Goal: Find specific page/section: Find specific page/section

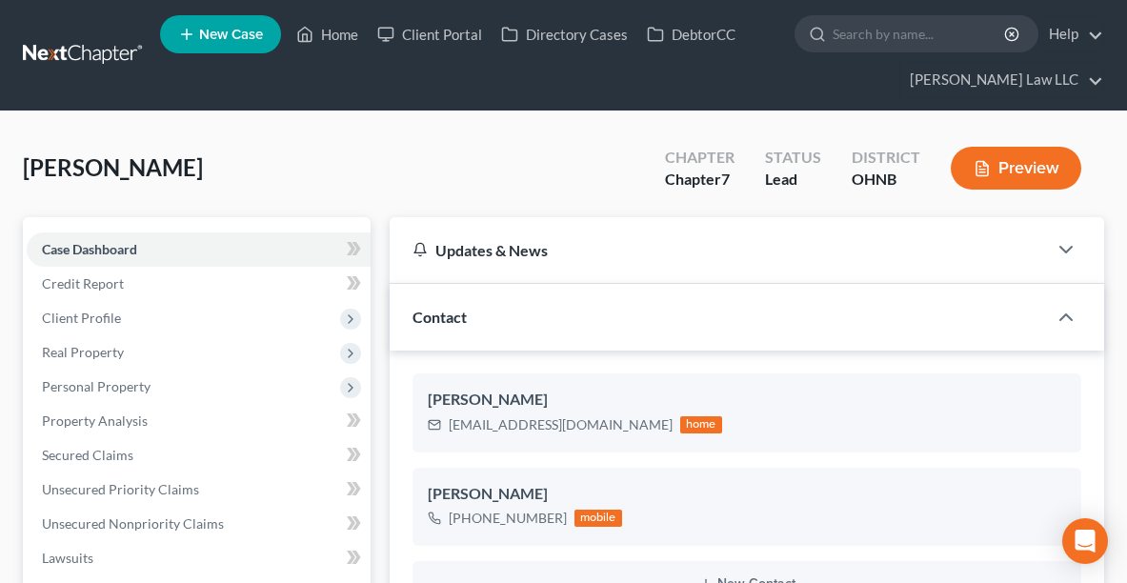
select select "0"
click at [346, 34] on link "Home" at bounding box center [327, 34] width 81 height 34
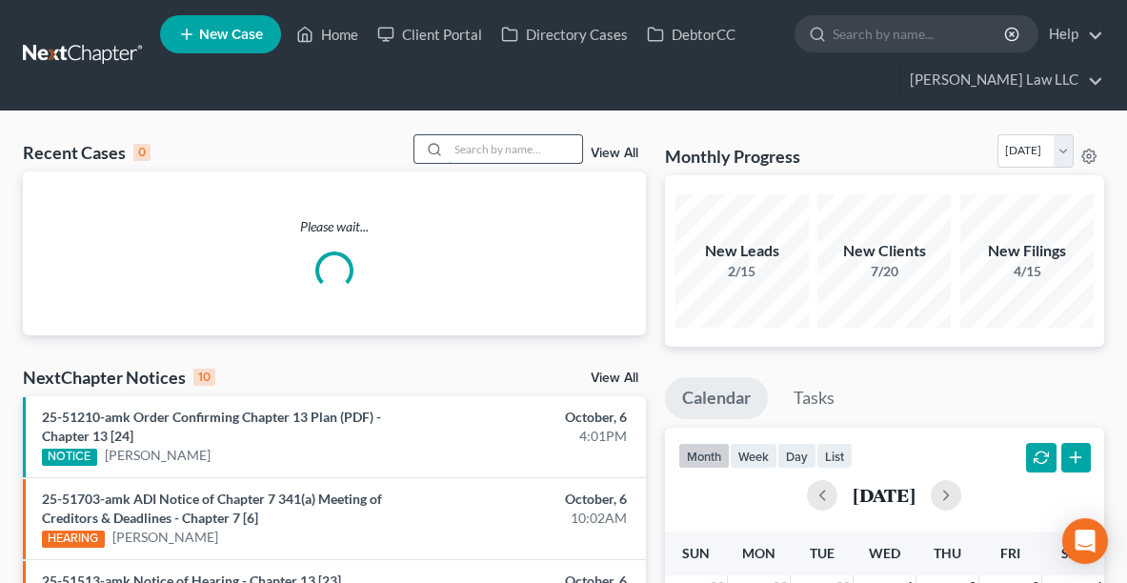
click at [501, 146] on input "search" at bounding box center [515, 149] width 133 height 28
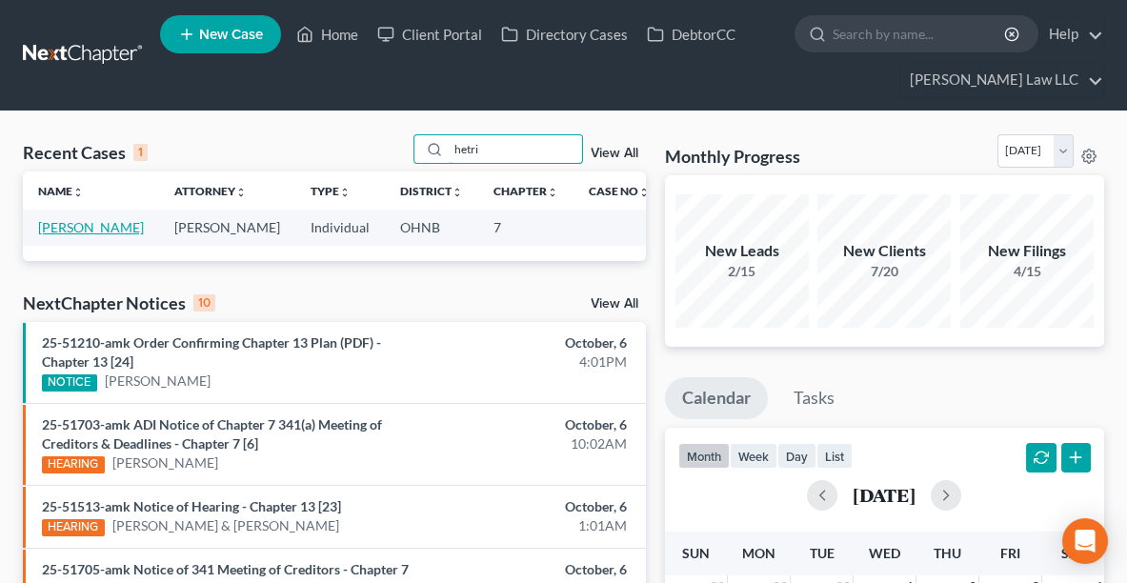
type input "hetri"
click at [50, 228] on link "[PERSON_NAME]" at bounding box center [91, 227] width 106 height 16
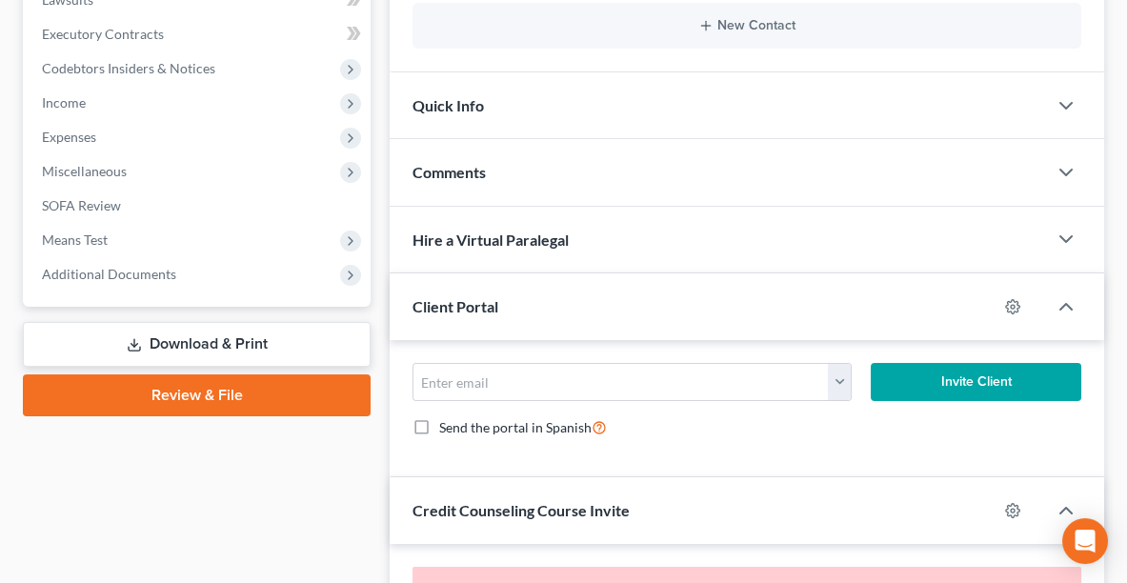
scroll to position [581, 0]
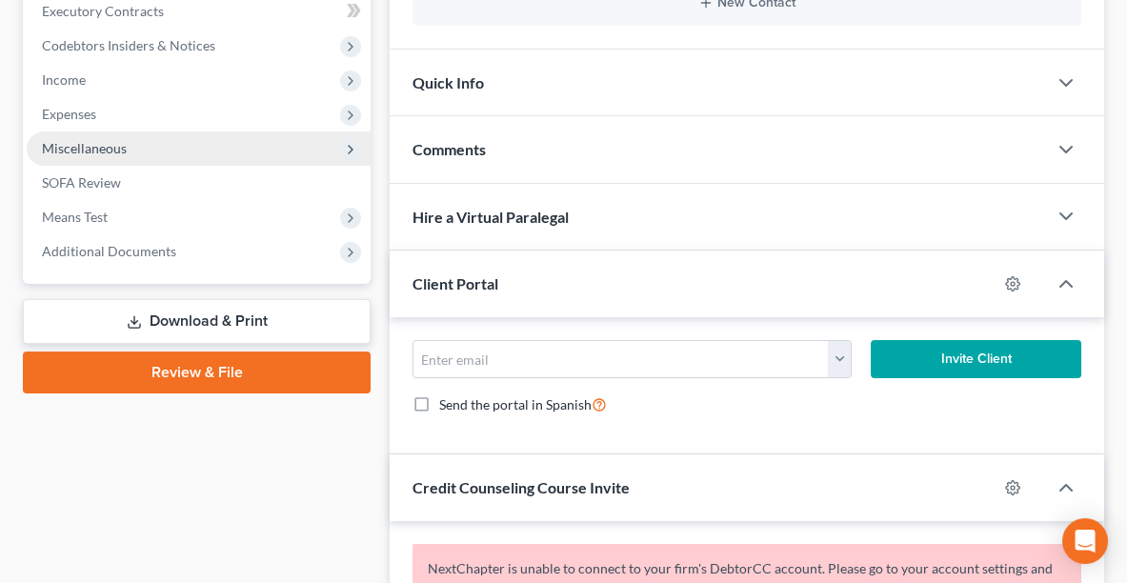
click at [90, 144] on span "Miscellaneous" at bounding box center [84, 148] width 85 height 16
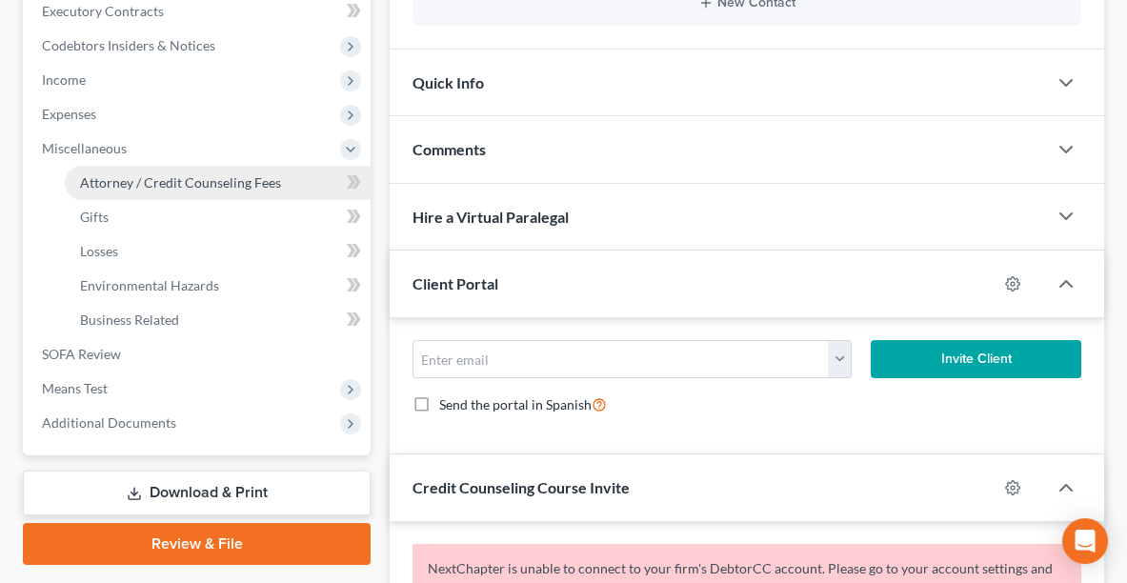
click at [90, 190] on link "Attorney / Credit Counseling Fees" at bounding box center [218, 183] width 306 height 34
select select "0"
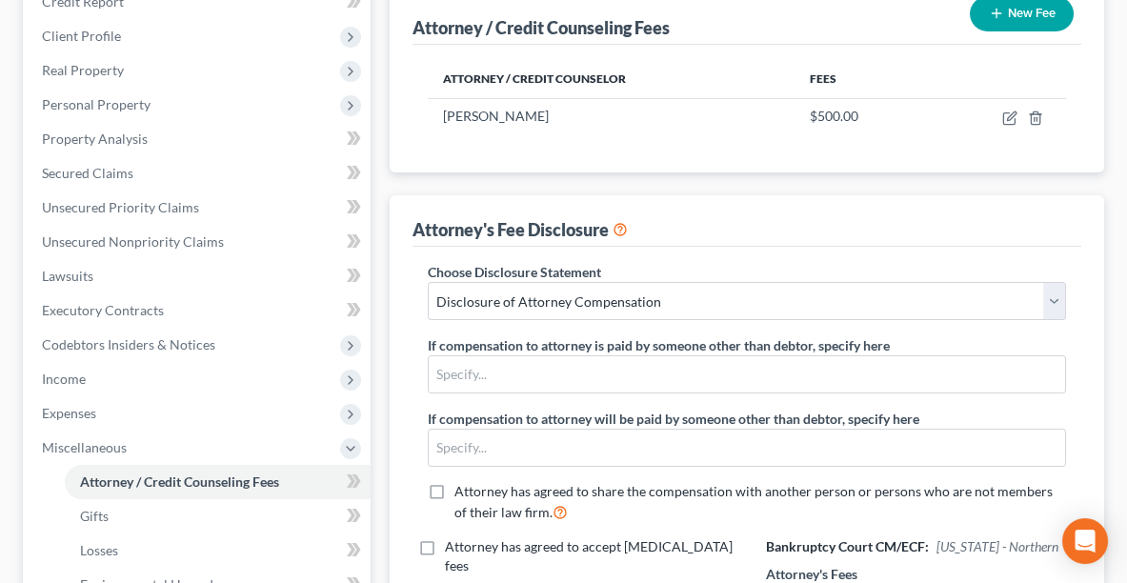
scroll to position [275, 0]
